Goal: Navigation & Orientation: Find specific page/section

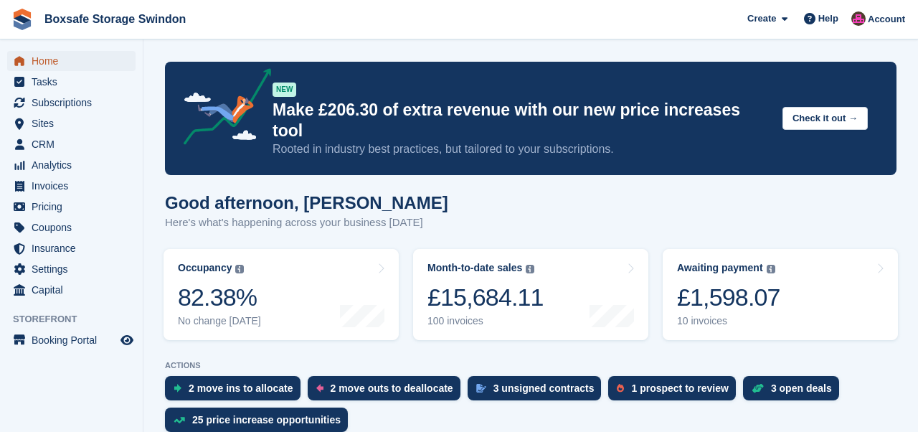
click at [62, 68] on span "Home" at bounding box center [75, 61] width 86 height 20
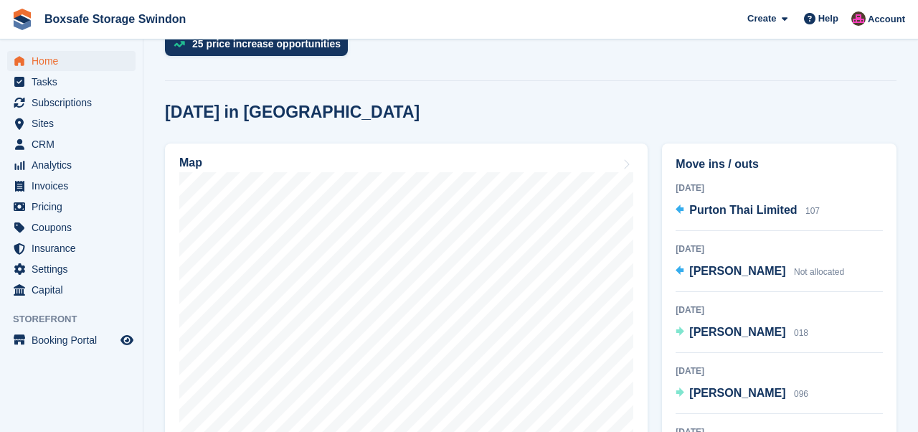
scroll to position [385, 0]
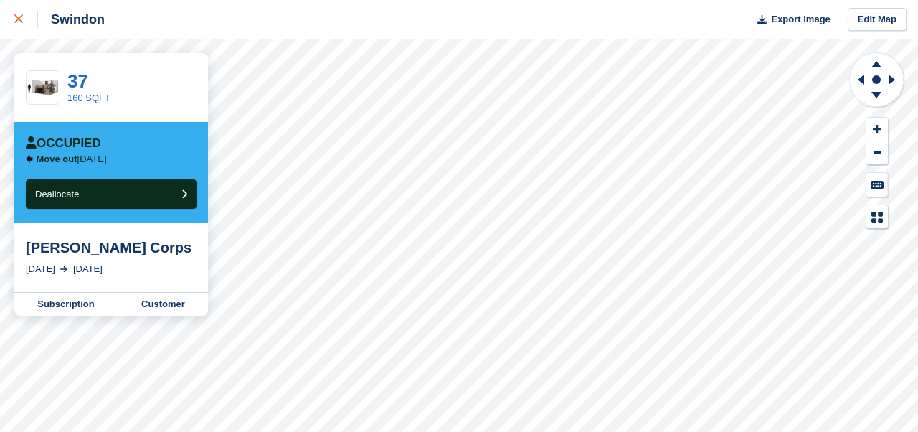
click at [20, 16] on icon at bounding box center [18, 18] width 9 height 9
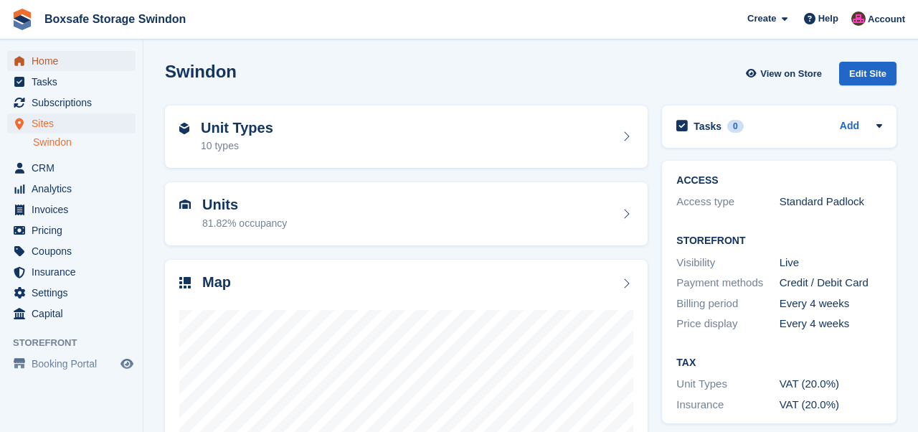
click at [55, 61] on span "Home" at bounding box center [75, 61] width 86 height 20
